Goal: Task Accomplishment & Management: Manage account settings

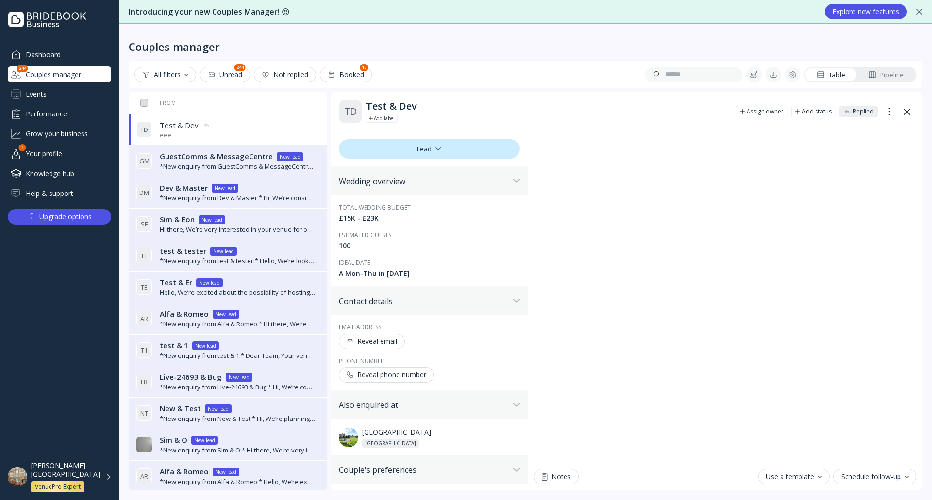
click at [103, 470] on div "[PERSON_NAME][GEOGRAPHIC_DATA] VenuePro Expert" at bounding box center [71, 478] width 81 height 32
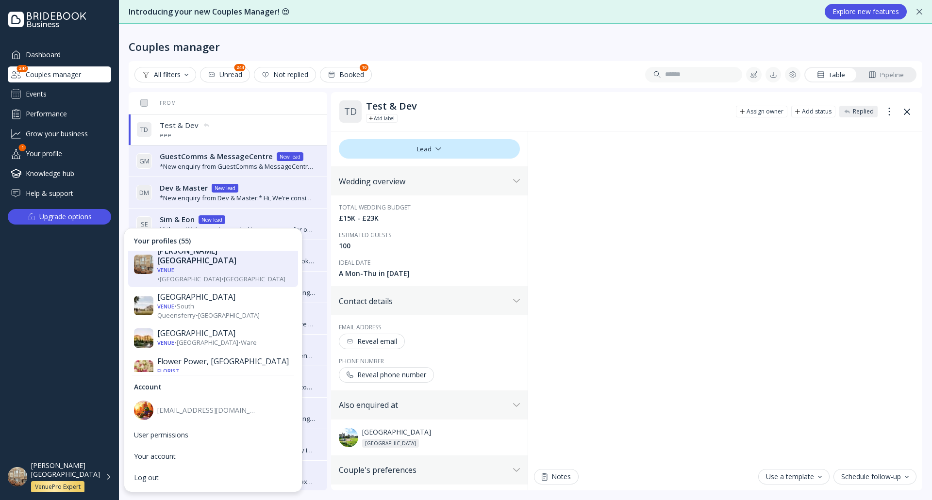
scroll to position [631, 0]
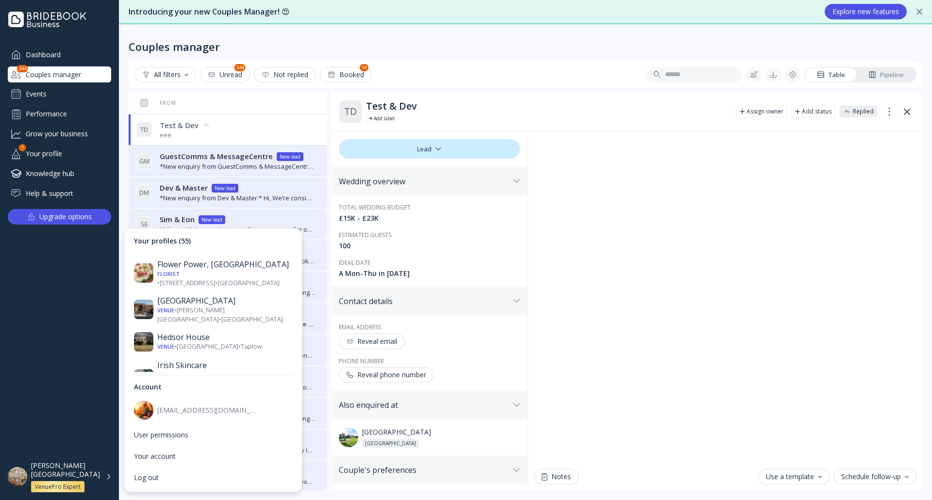
click at [216, 489] on div "Venue • [PERSON_NAME][GEOGRAPHIC_DATA] • [GEOGRAPHIC_DATA]" at bounding box center [224, 498] width 135 height 18
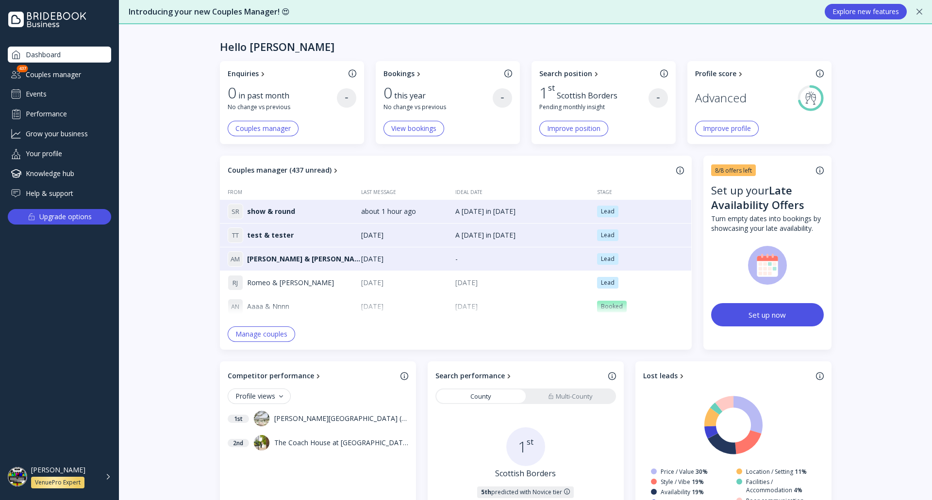
click at [81, 73] on div "Couples manager" at bounding box center [59, 74] width 103 height 16
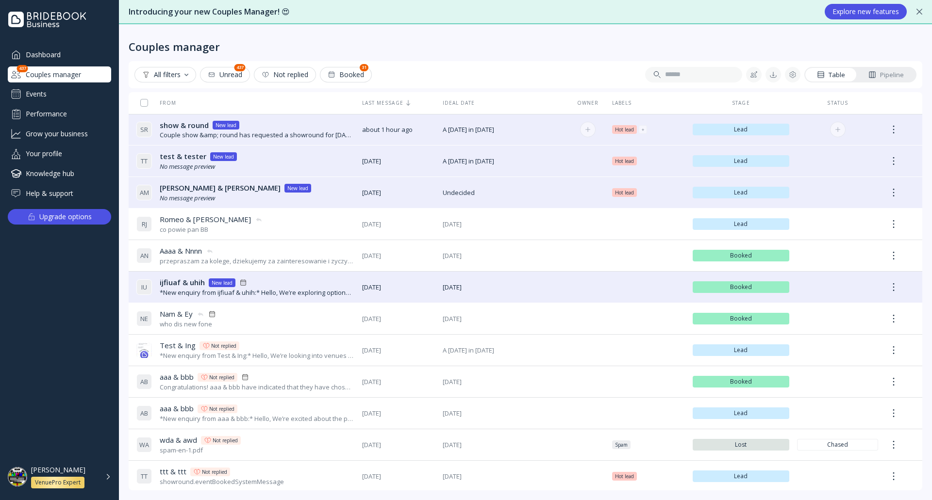
click at [294, 128] on div "show & round show & round New lead" at bounding box center [257, 125] width 195 height 10
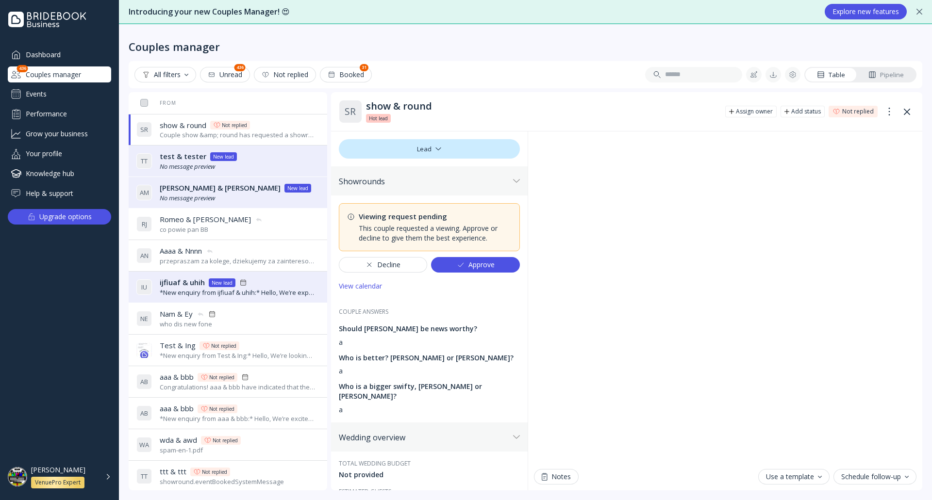
click at [485, 264] on div "Approve" at bounding box center [476, 265] width 38 height 8
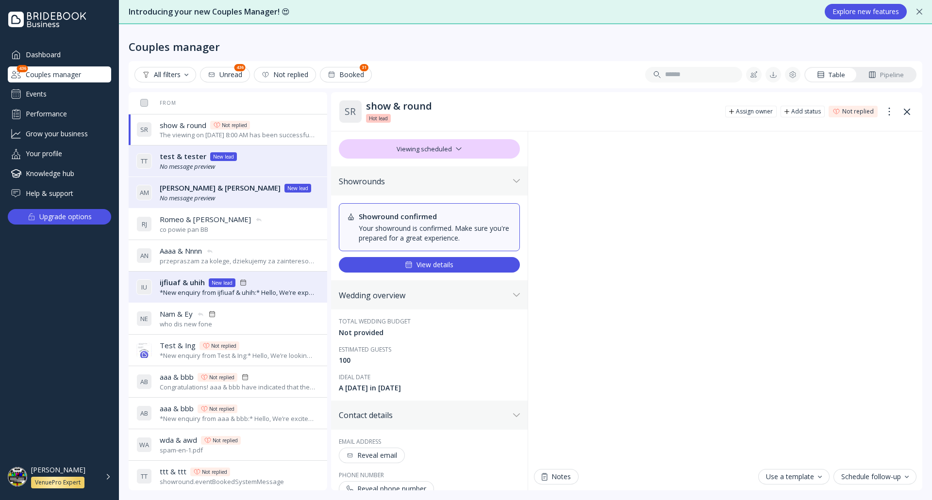
click at [452, 267] on button "View details" at bounding box center [429, 265] width 181 height 16
